Goal: Task Accomplishment & Management: Complete application form

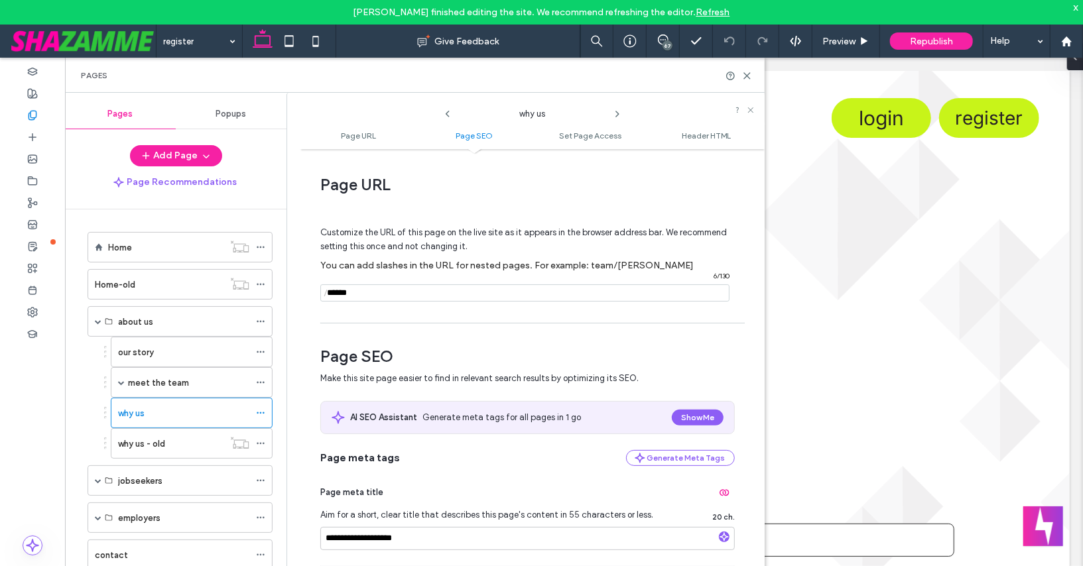
scroll to position [221, 0]
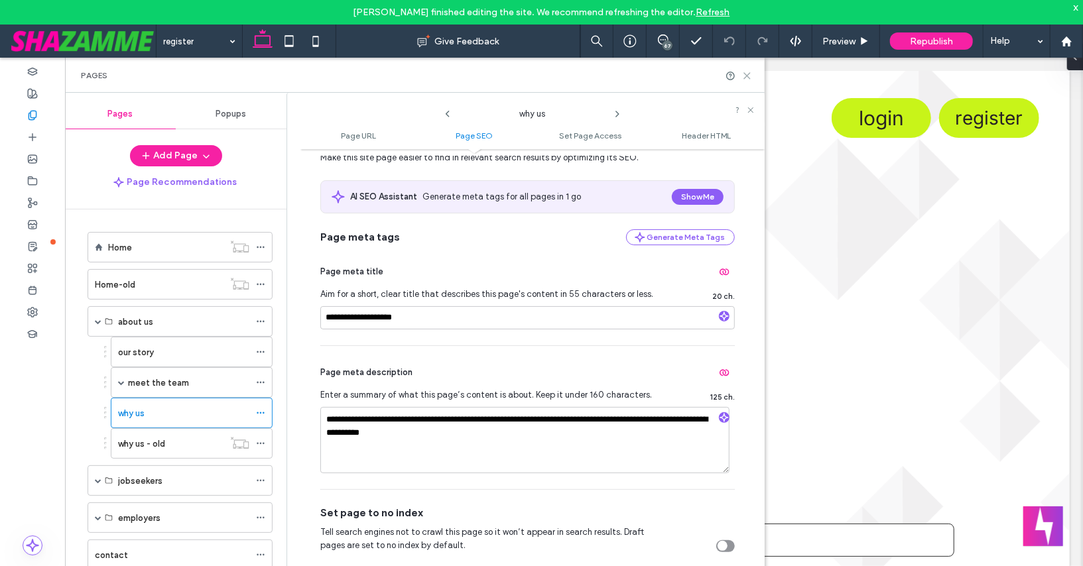
click at [743, 75] on icon at bounding box center [747, 76] width 10 height 10
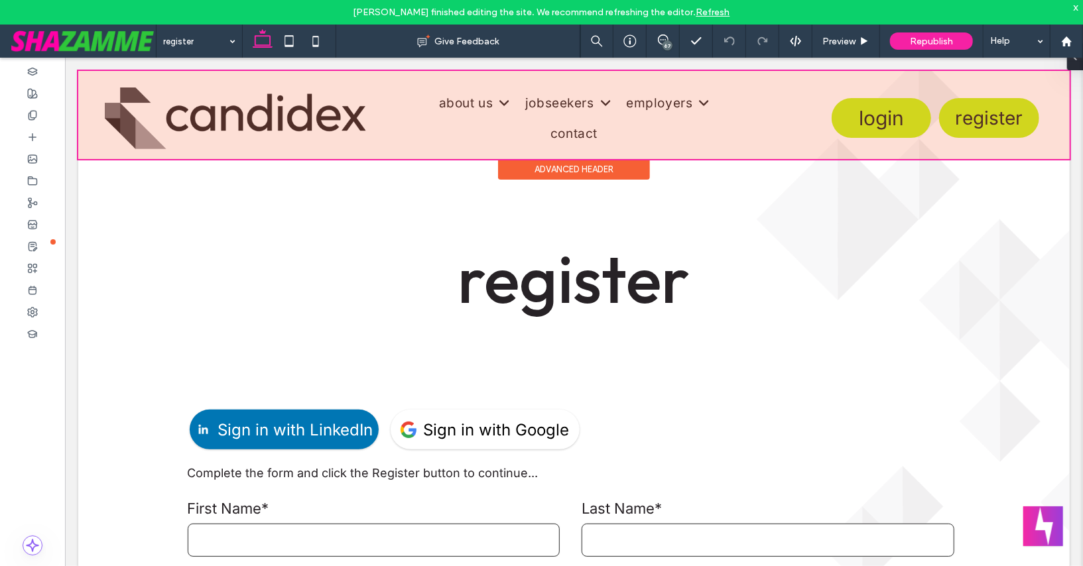
click at [1008, 110] on div at bounding box center [573, 114] width 991 height 88
click at [1008, 110] on span "register" at bounding box center [989, 117] width 68 height 23
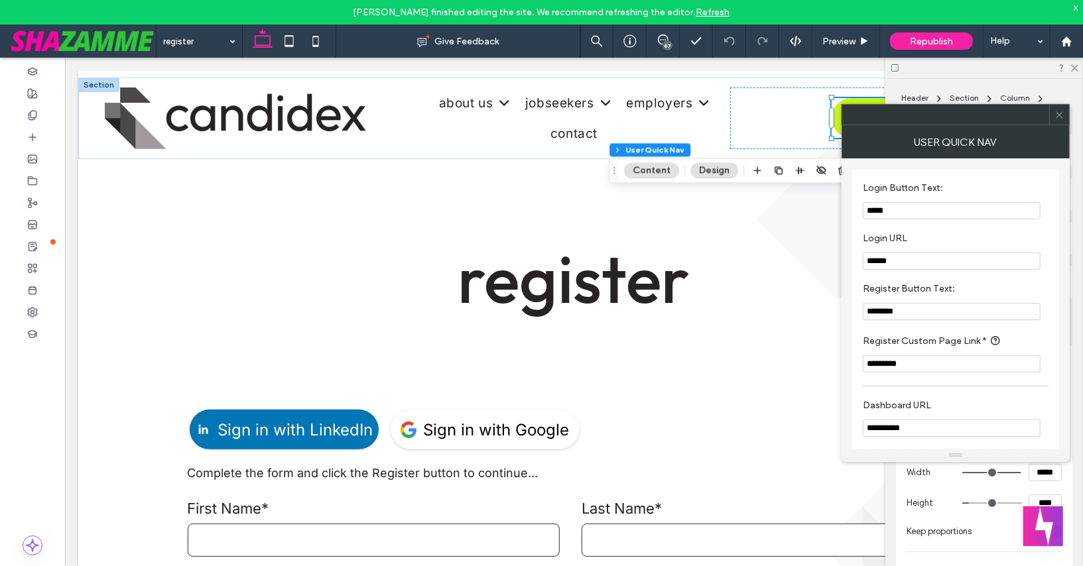
click at [912, 364] on input "*********" at bounding box center [952, 363] width 178 height 17
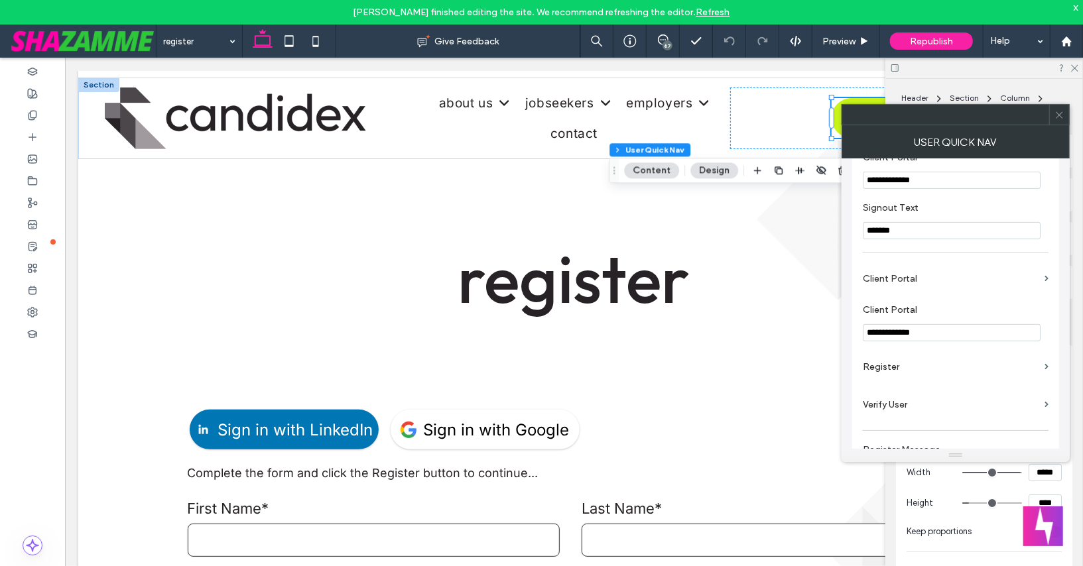
scroll to position [354, 0]
click at [1061, 119] on icon at bounding box center [1059, 115] width 10 height 10
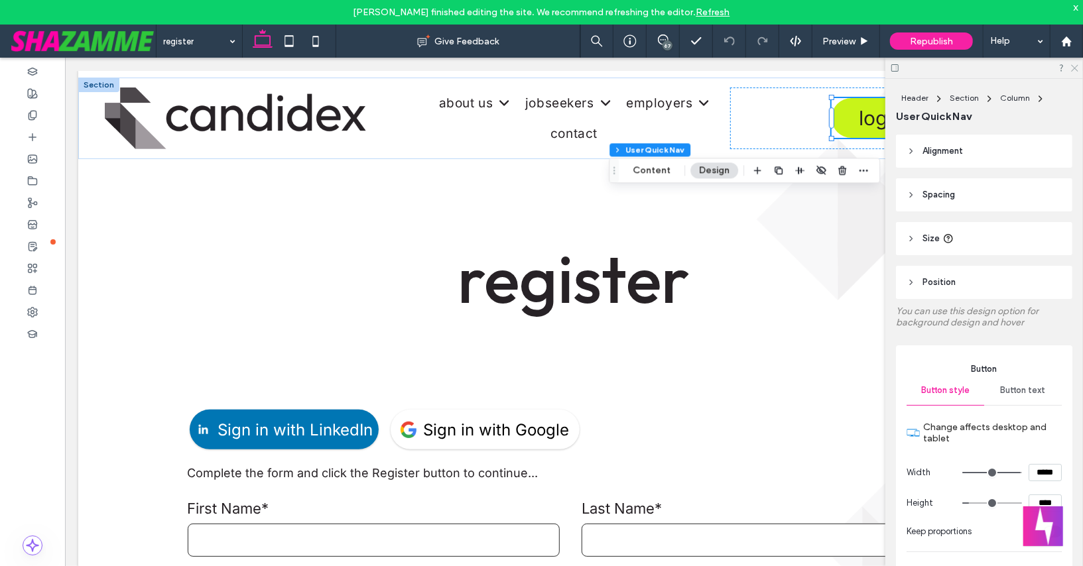
click at [1077, 67] on icon at bounding box center [1073, 67] width 9 height 9
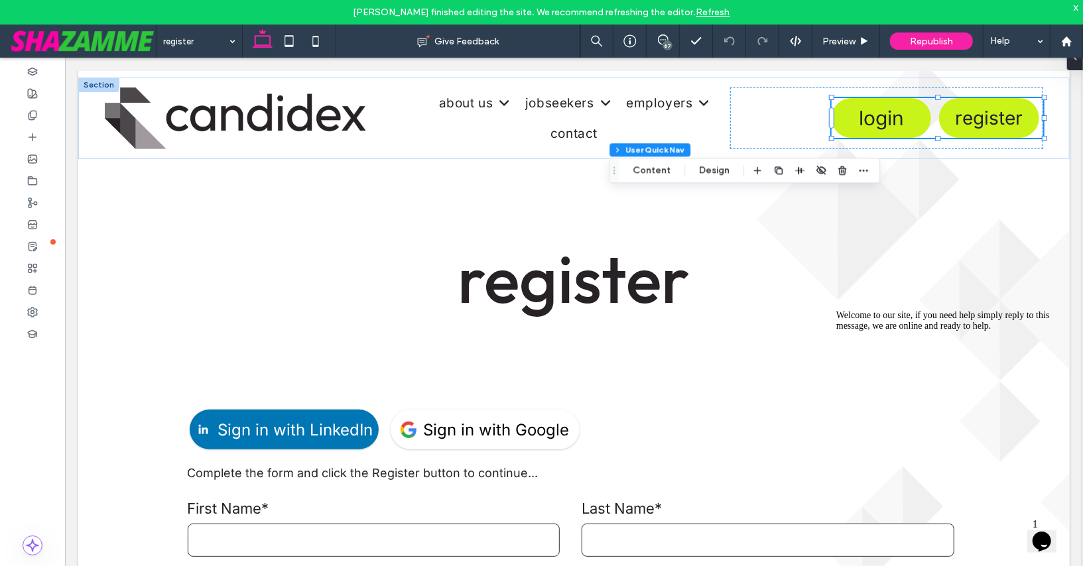
click at [1075, 8] on div "x" at bounding box center [1076, 6] width 6 height 11
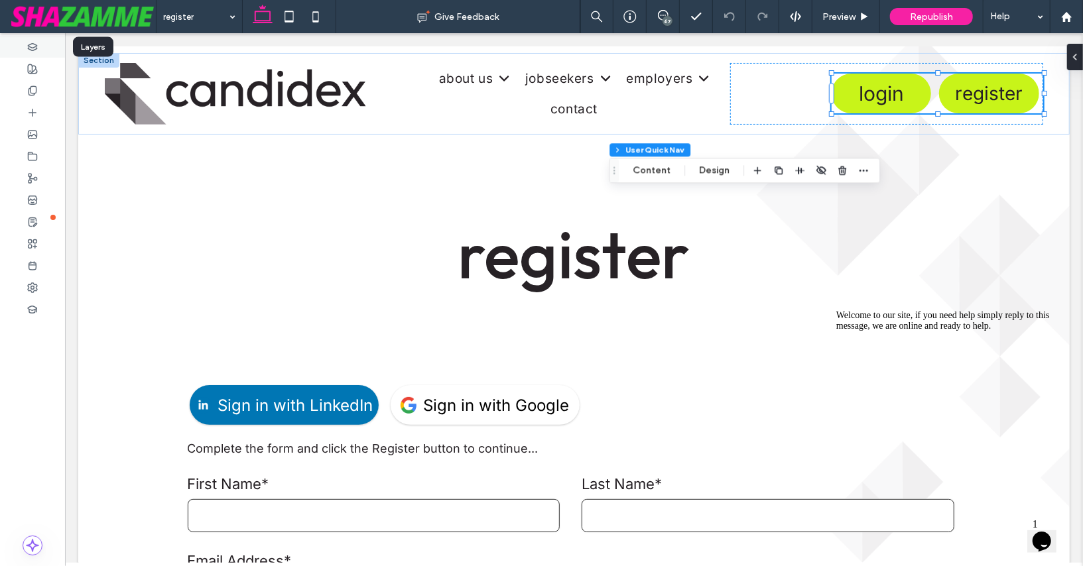
click at [29, 41] on span at bounding box center [32, 46] width 11 height 11
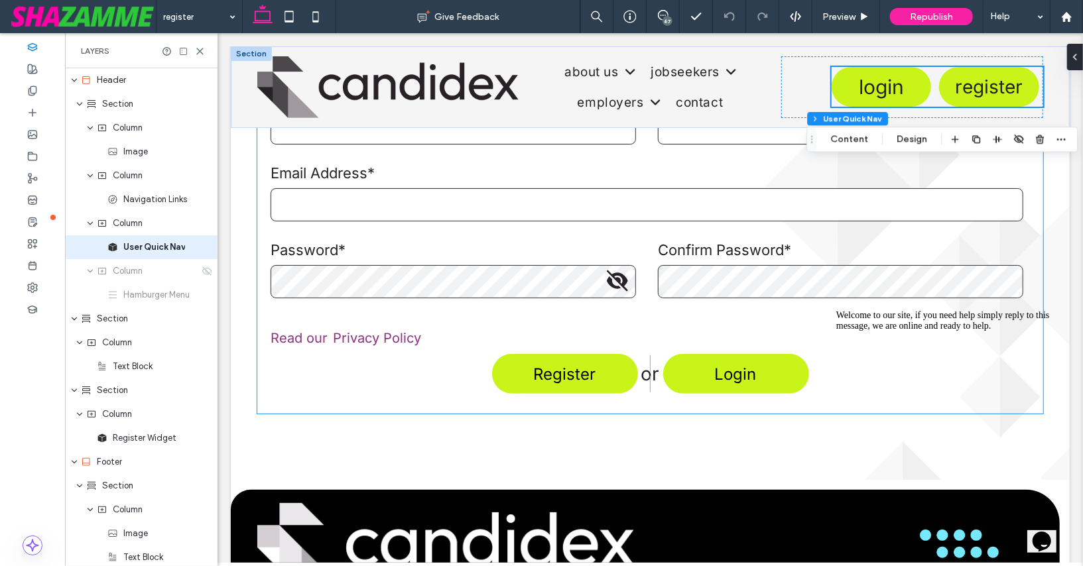
scroll to position [387, 0]
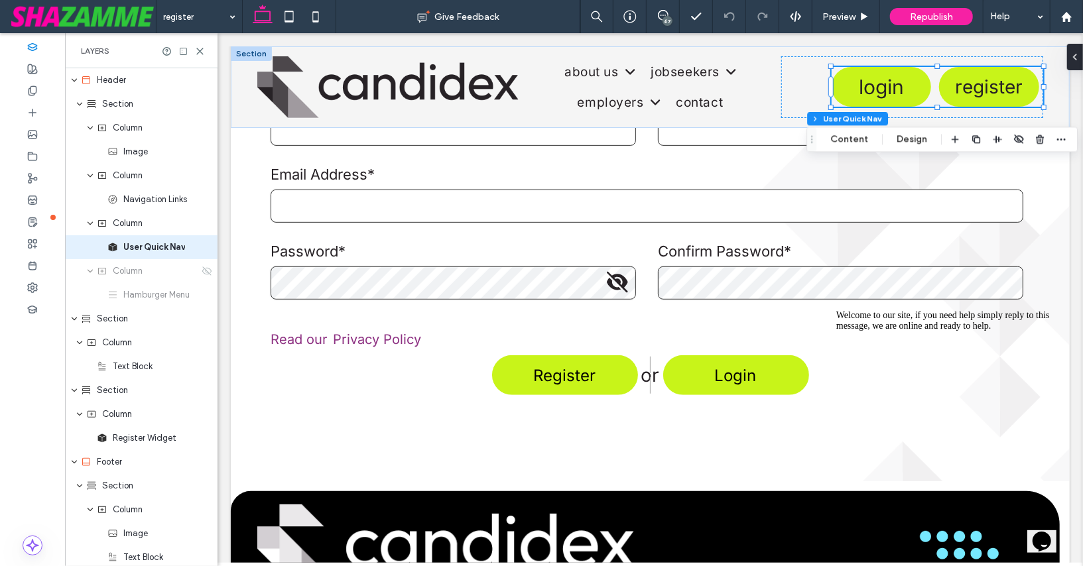
click at [835, 310] on icon "Chat attention grabber" at bounding box center [835, 310] width 0 height 0
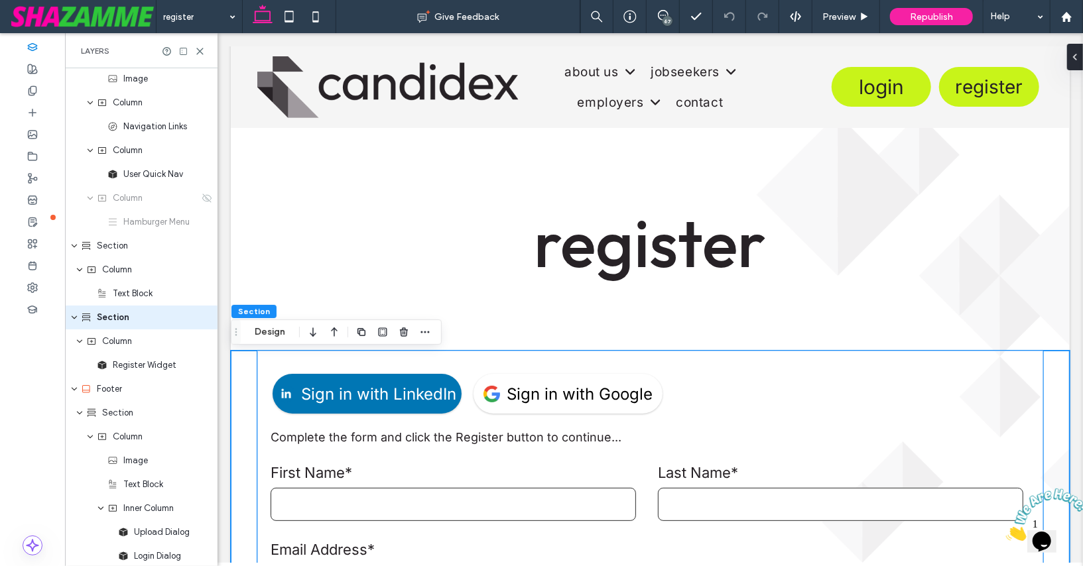
scroll to position [0, 0]
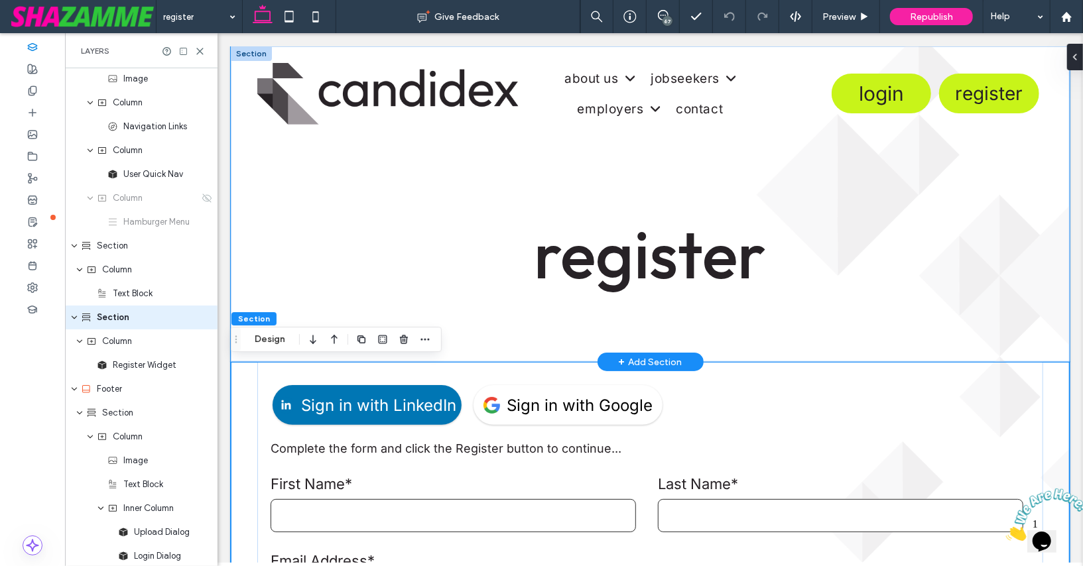
click at [475, 335] on div "register" at bounding box center [649, 204] width 839 height 316
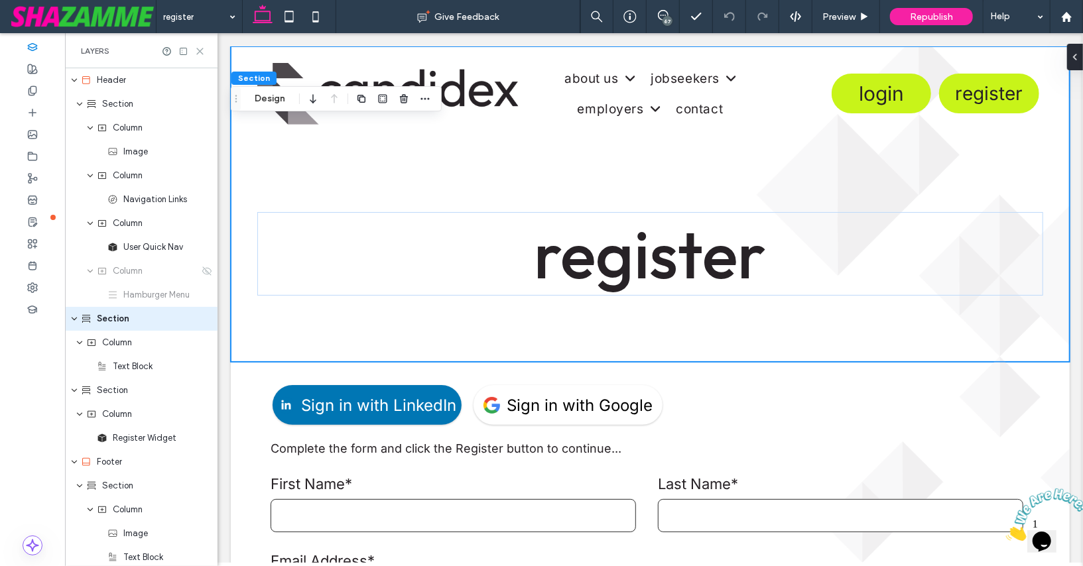
click at [199, 48] on icon at bounding box center [200, 51] width 10 height 10
